Goal: Task Accomplishment & Management: Use online tool/utility

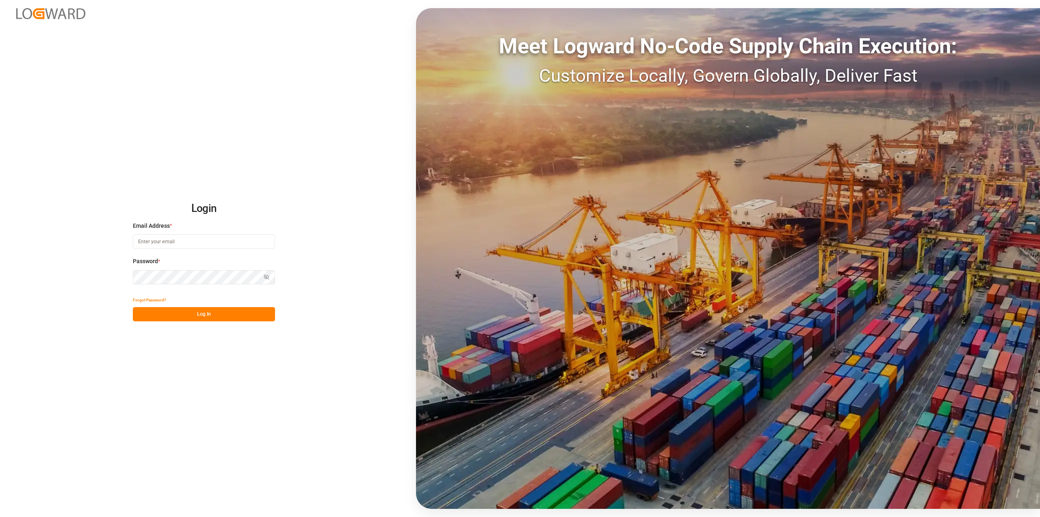
click at [163, 242] on input at bounding box center [204, 241] width 142 height 14
type input "[PERSON_NAME][EMAIL_ADDRESS][PERSON_NAME][DOMAIN_NAME]"
click at [166, 313] on button "Log In" at bounding box center [204, 314] width 142 height 14
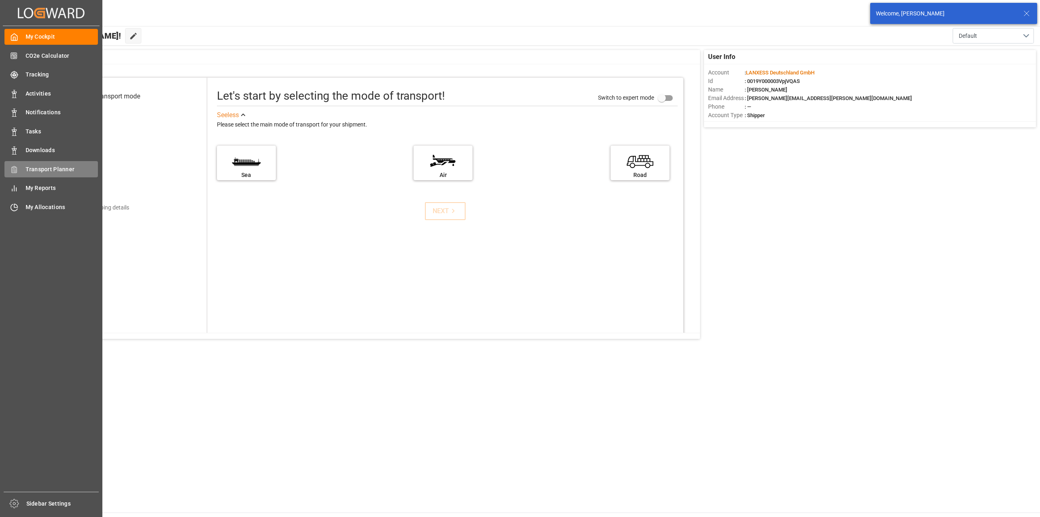
click at [31, 171] on span "Transport Planner" at bounding box center [62, 169] width 73 height 9
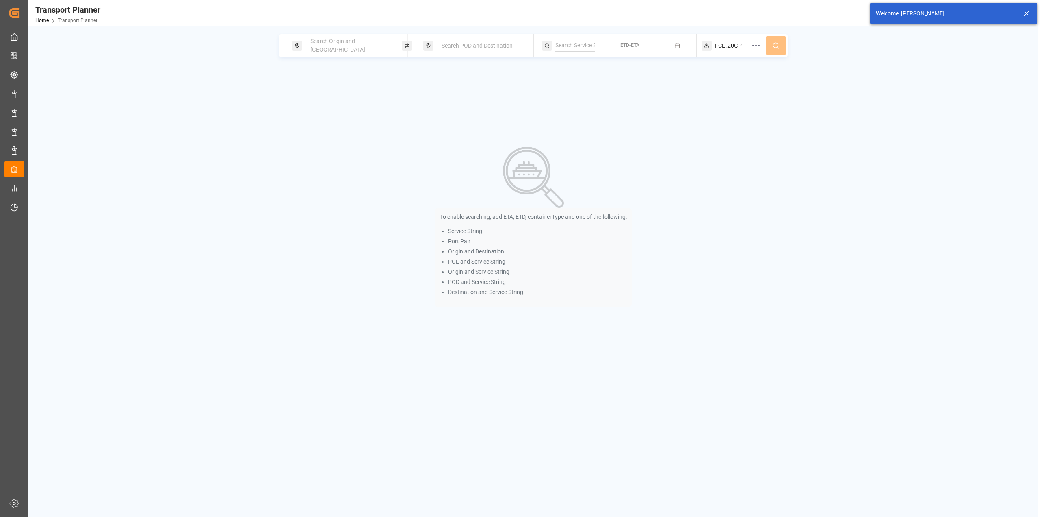
click at [327, 40] on div "Search Origin and [GEOGRAPHIC_DATA]" at bounding box center [350, 46] width 88 height 24
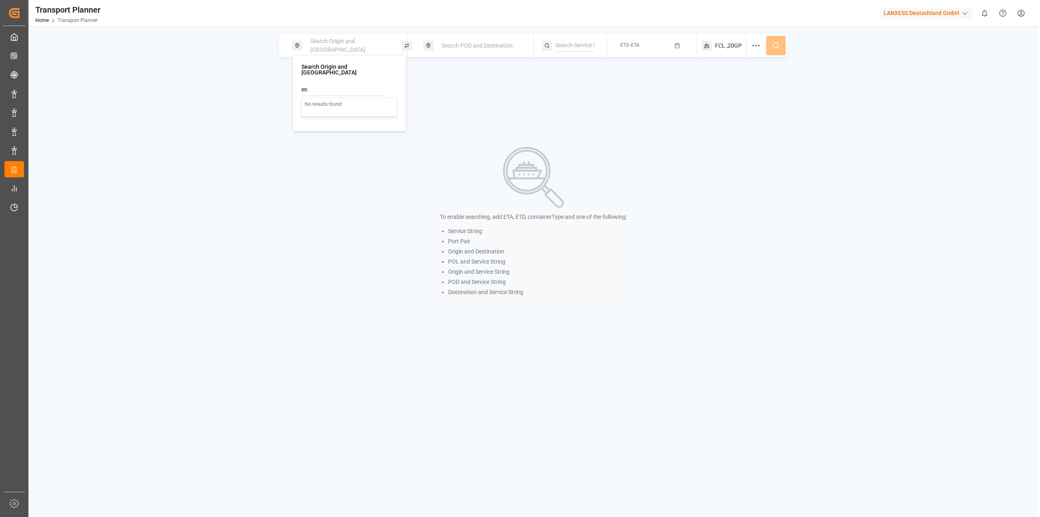
type input "en"
